Goal: Transaction & Acquisition: Purchase product/service

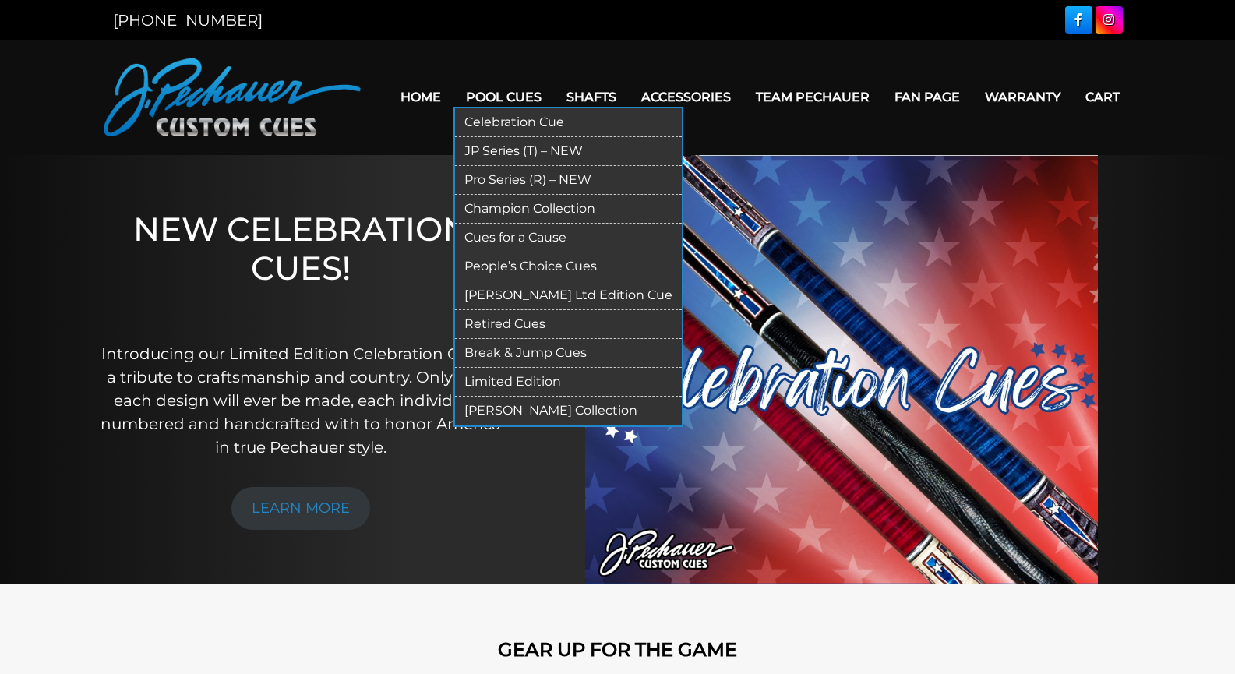
click at [570, 295] on link "[PERSON_NAME] Ltd Edition Cue" at bounding box center [568, 295] width 227 height 29
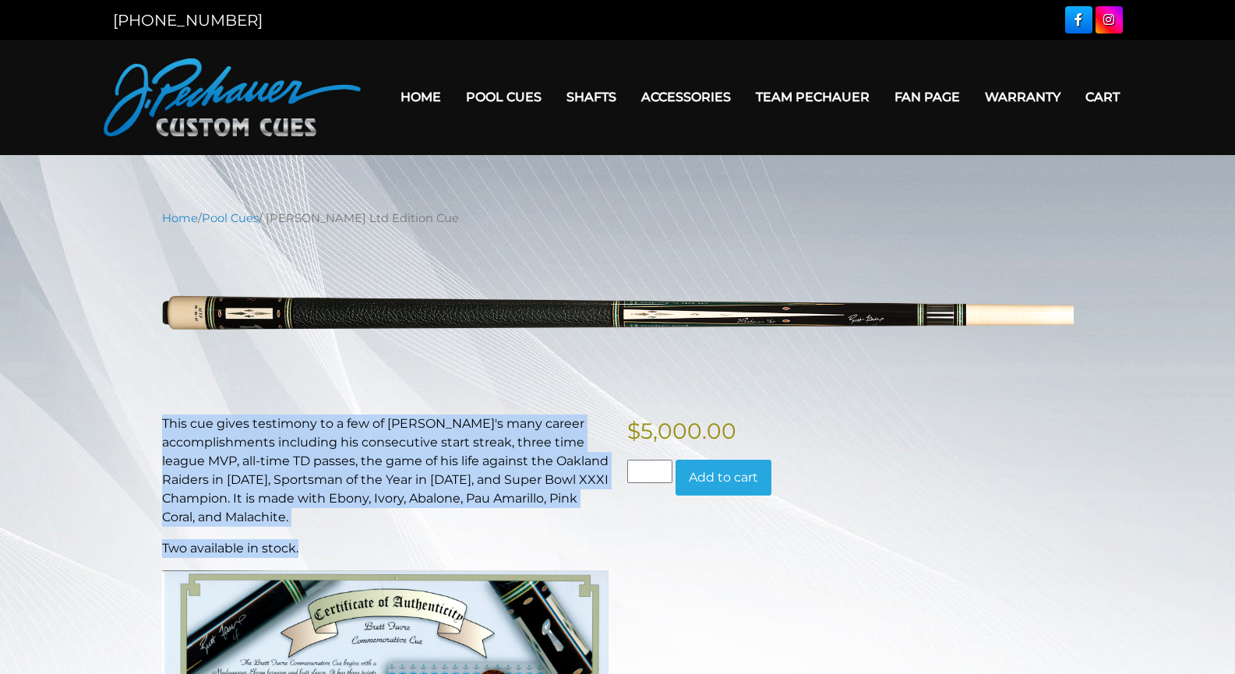
drag, startPoint x: 348, startPoint y: 542, endPoint x: 137, endPoint y: 423, distance: 242.5
copy div "This cue gives testimony to a few of Brett's many career accomplishments includ…"
click at [385, 453] on p "This cue gives testimony to a few of Brett's many career accomplishments includ…" at bounding box center [385, 471] width 446 height 112
click at [212, 94] on img at bounding box center [232, 97] width 257 height 78
